Goal: Browse casually

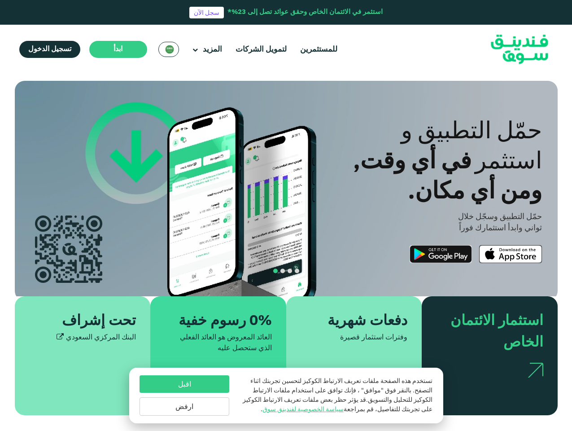
click at [117, 49] on span "ابدأ" at bounding box center [118, 49] width 9 height 7
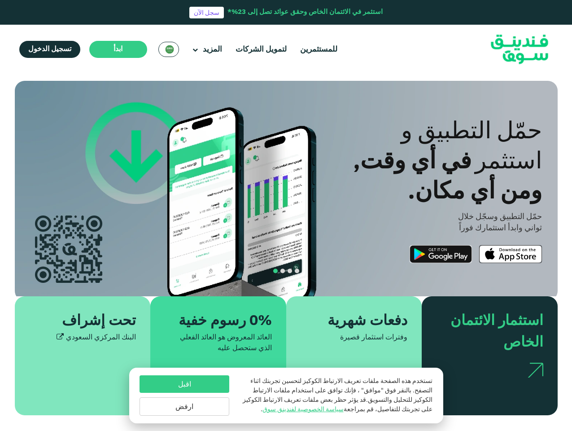
click at [286, 273] on button "navigation" at bounding box center [289, 270] width 7 height 7
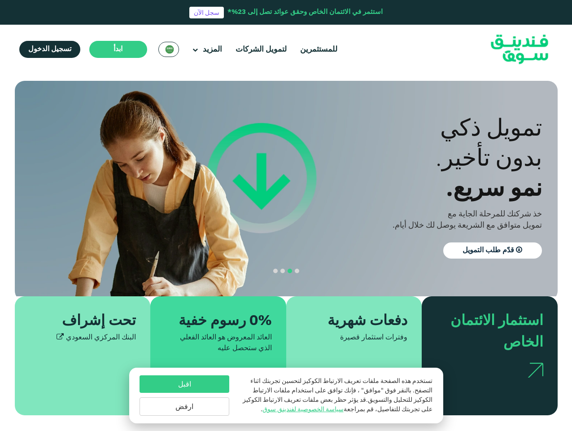
click at [297, 272] on span "navigation" at bounding box center [297, 271] width 4 height 4
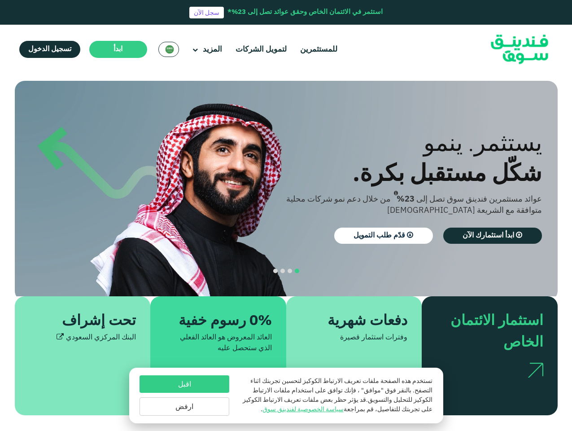
click at [290, 272] on span "navigation" at bounding box center [290, 271] width 4 height 4
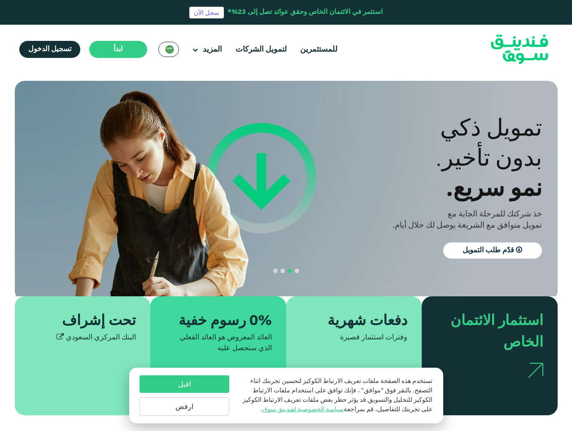
click at [283, 272] on span "navigation" at bounding box center [282, 271] width 4 height 4
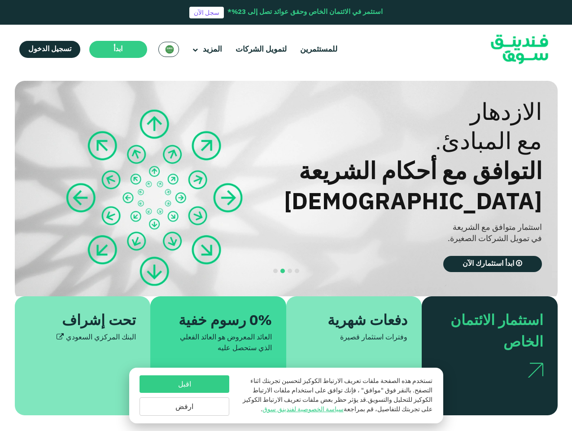
click at [276, 272] on span "navigation" at bounding box center [275, 271] width 4 height 4
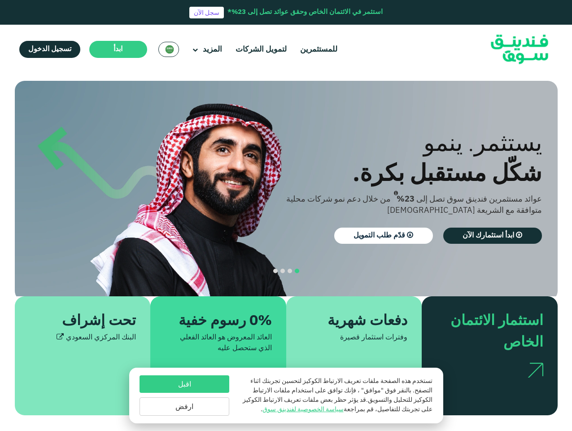
click at [184, 394] on div "اقبل ارفض" at bounding box center [185, 395] width 90 height 40
